Goal: Task Accomplishment & Management: Manage account settings

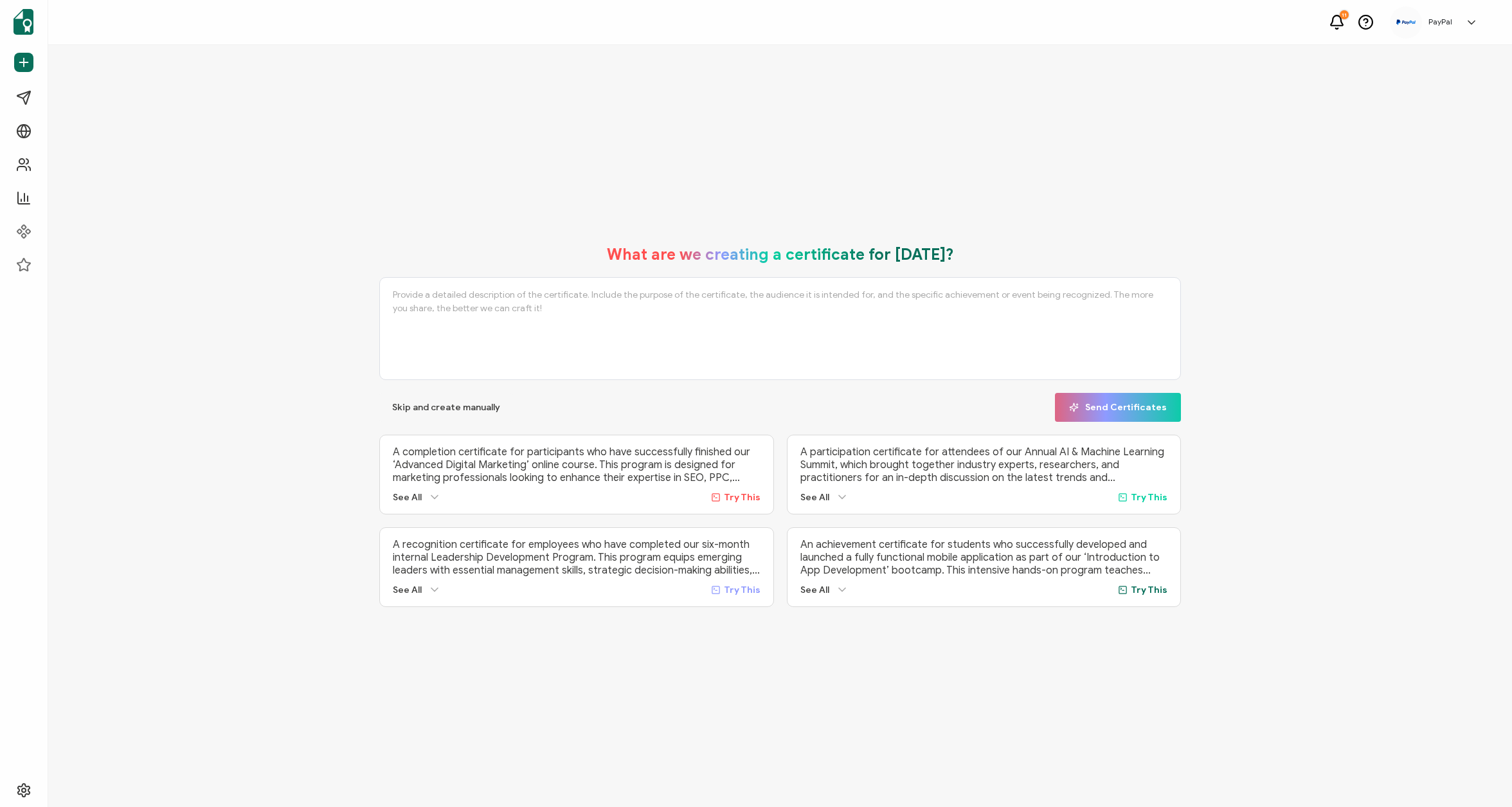
click at [1455, 28] on div "PayPal Gregory Gorman ggorman@paypal.com ID: 79773924 PayPal Create Organizatio…" at bounding box center [1438, 23] width 95 height 32
click at [1403, 272] on link "Log Out" at bounding box center [1396, 278] width 31 height 12
